Goal: Transaction & Acquisition: Book appointment/travel/reservation

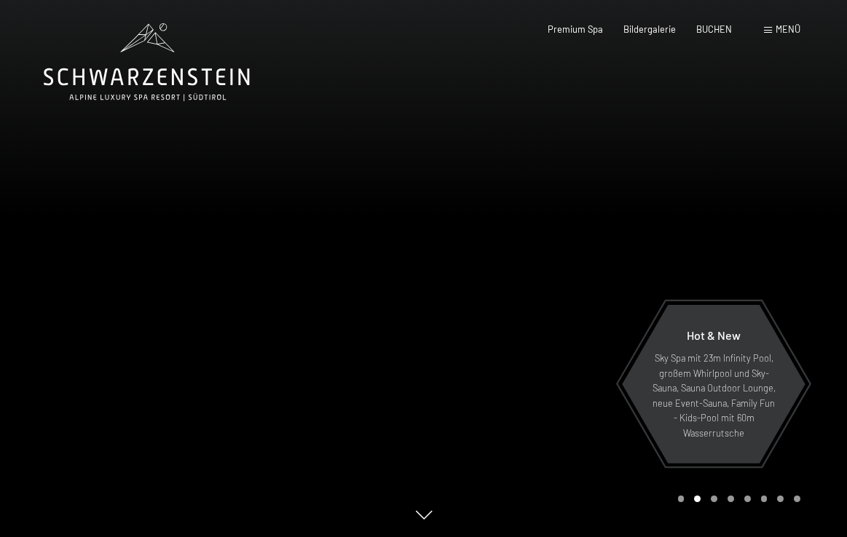
click at [782, 29] on span "Menü" at bounding box center [787, 29] width 25 height 12
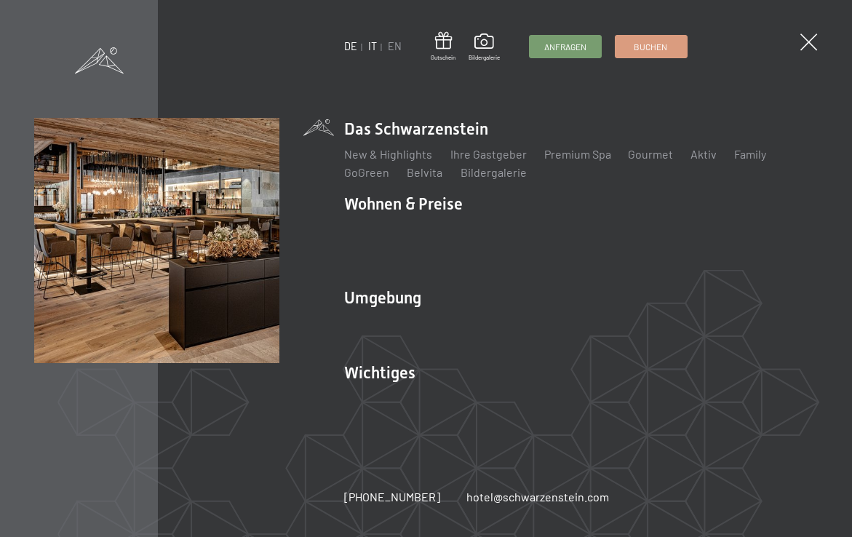
click at [373, 49] on link "IT" at bounding box center [372, 46] width 9 height 12
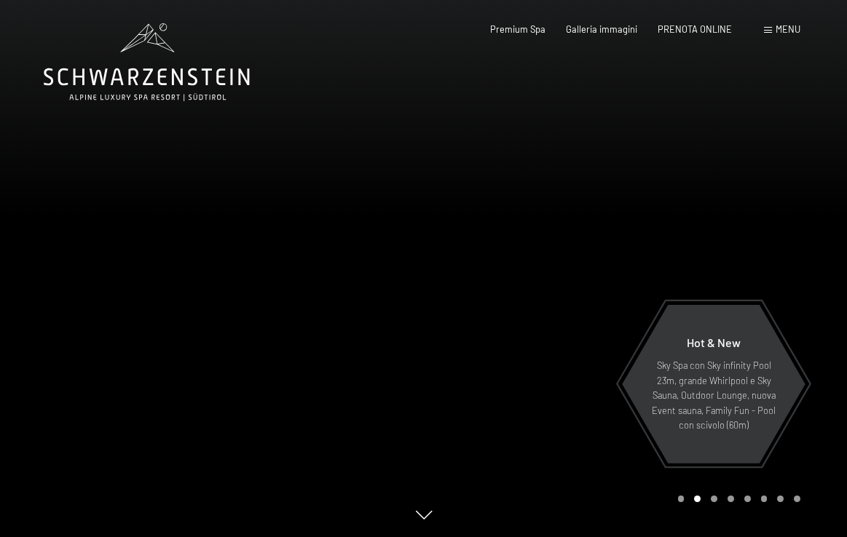
click at [783, 31] on span "Menu" at bounding box center [787, 29] width 25 height 12
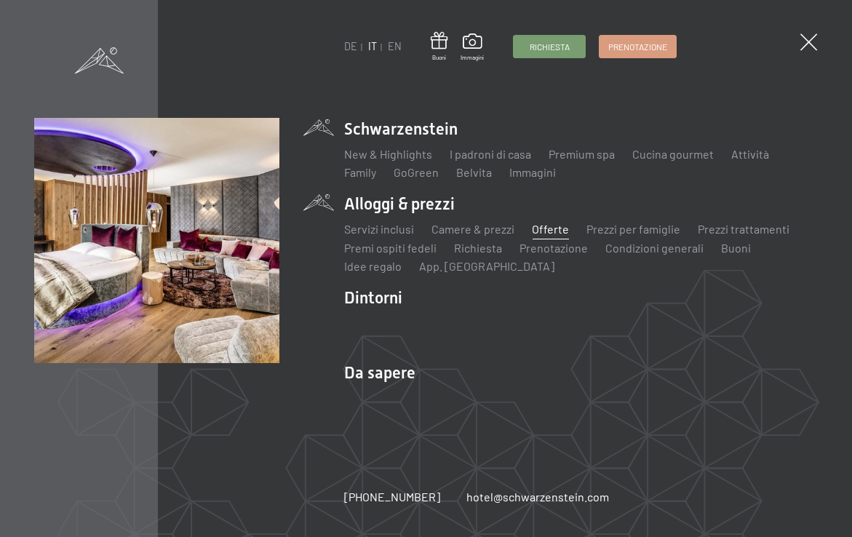
click at [550, 230] on link "Offerte" at bounding box center [550, 229] width 37 height 14
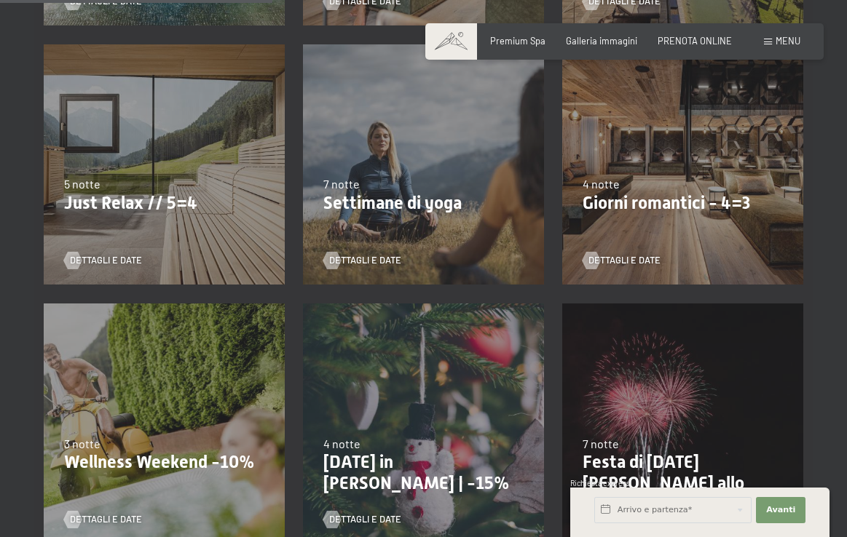
scroll to position [649, 0]
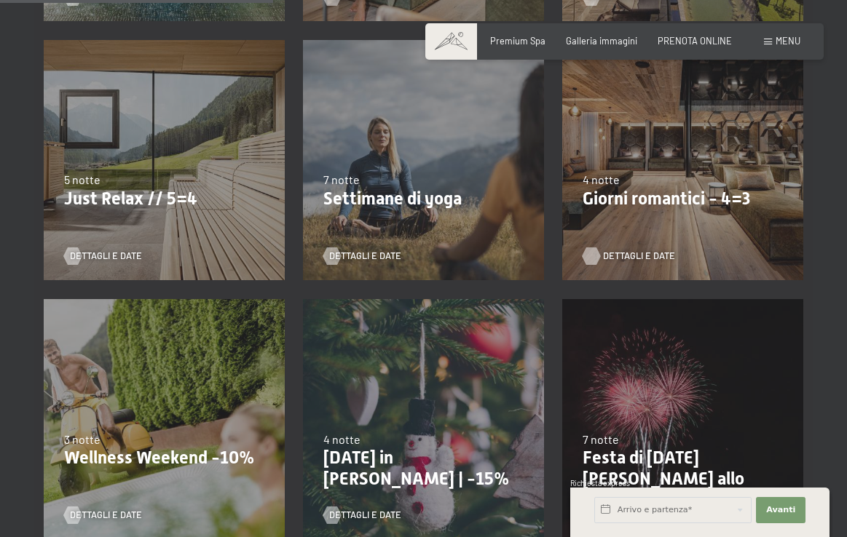
click at [640, 253] on span "Dettagli e Date" at bounding box center [639, 256] width 72 height 13
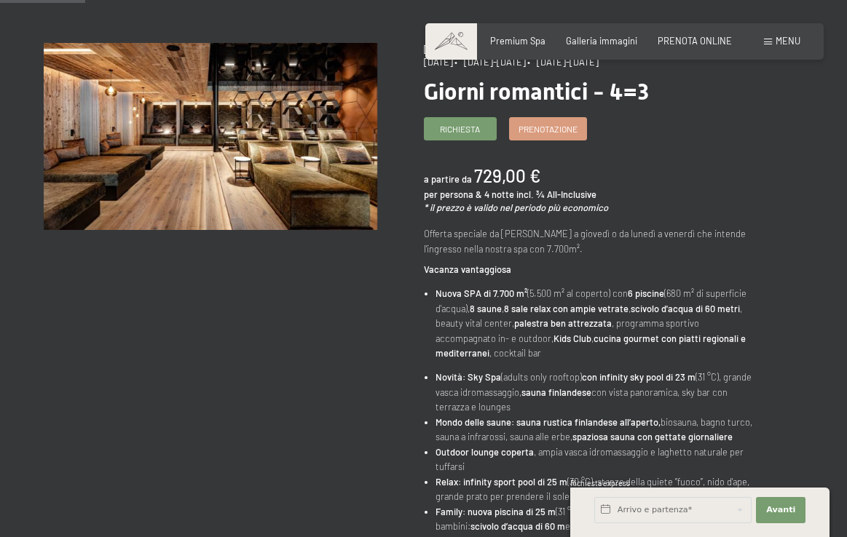
scroll to position [132, 0]
